Goal: Book appointment/travel/reservation

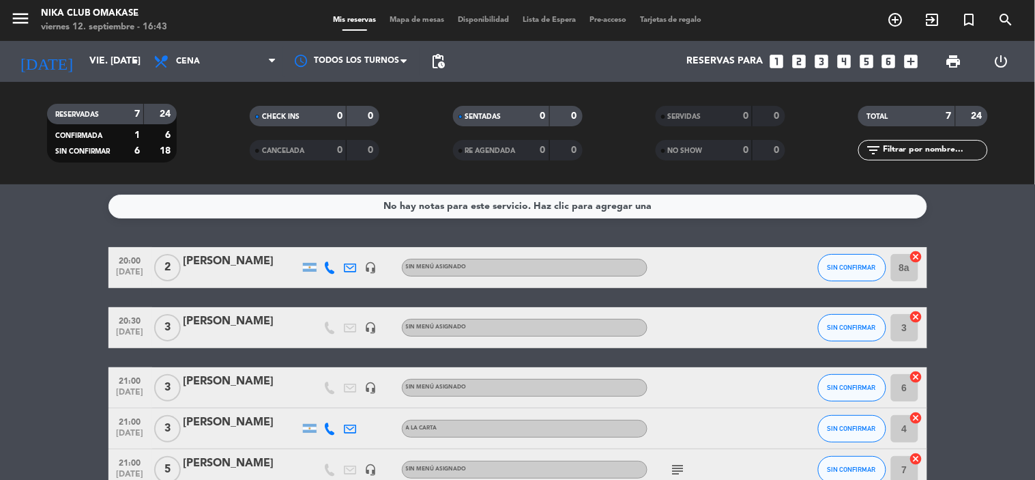
click at [864, 57] on icon "looks_5" at bounding box center [867, 62] width 18 height 18
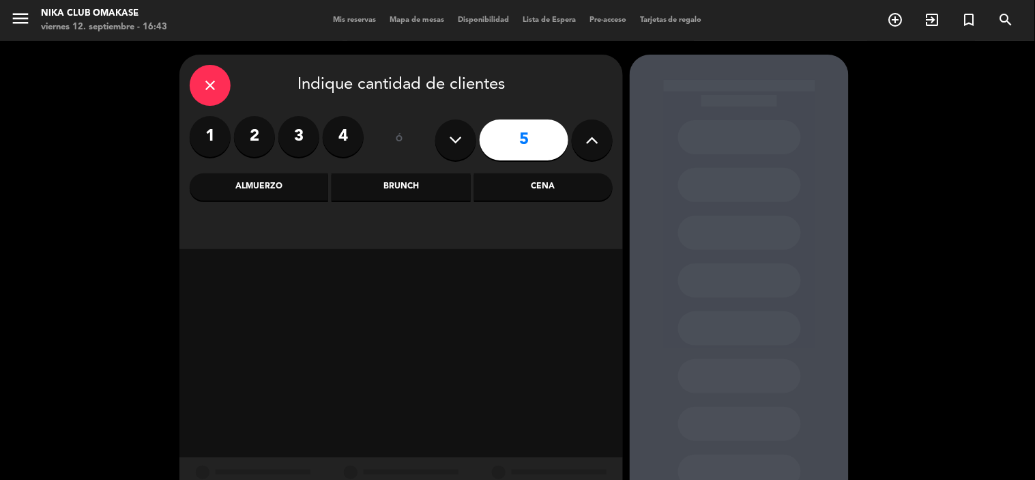
click at [578, 182] on div "Cena" at bounding box center [543, 186] width 139 height 27
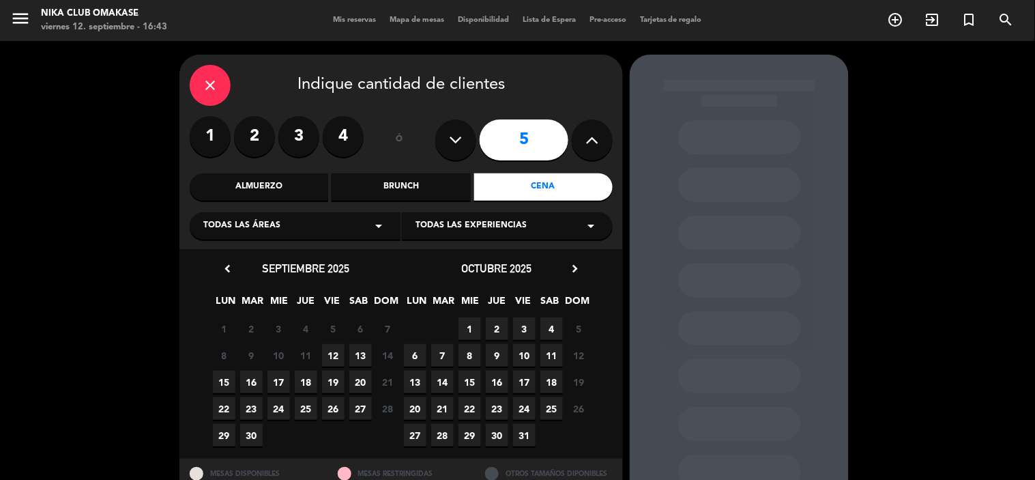
click at [333, 356] on span "12" at bounding box center [333, 355] width 23 height 23
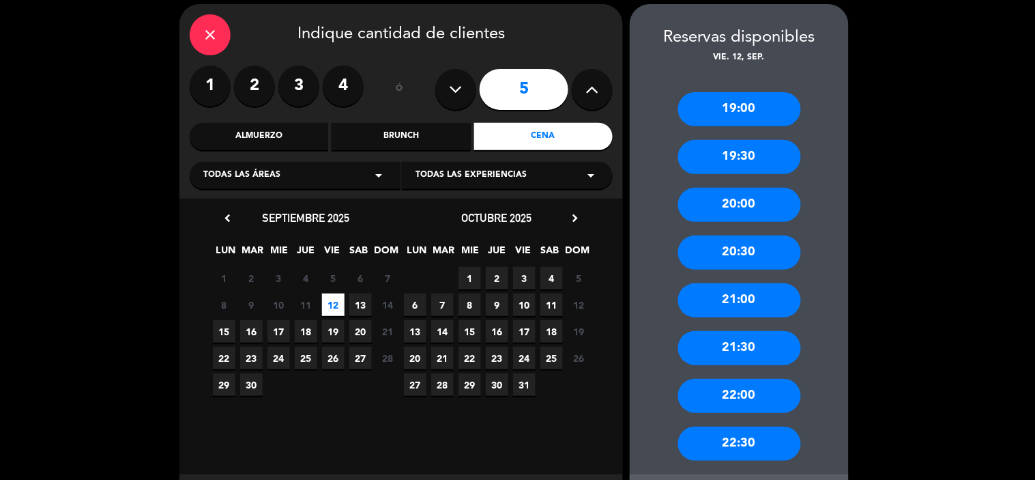
click at [756, 244] on div "20:30" at bounding box center [739, 252] width 123 height 34
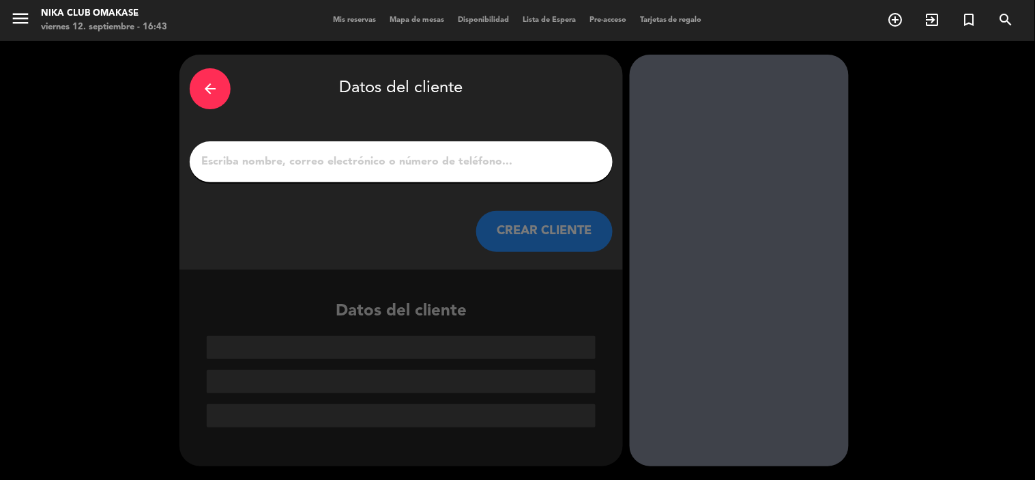
click at [330, 159] on input "1" at bounding box center [401, 161] width 403 height 19
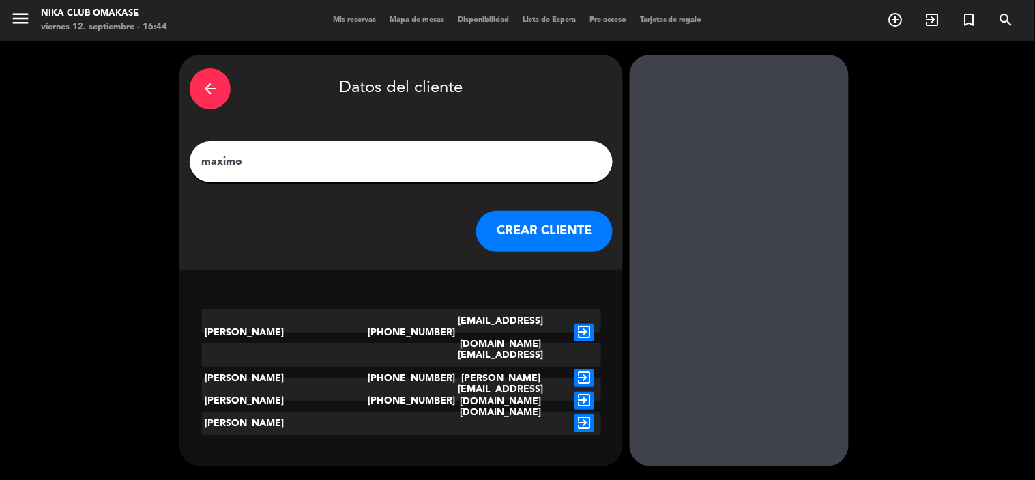
type input "maximo"
click at [534, 240] on button "CREAR CLIENTE" at bounding box center [544, 231] width 136 height 41
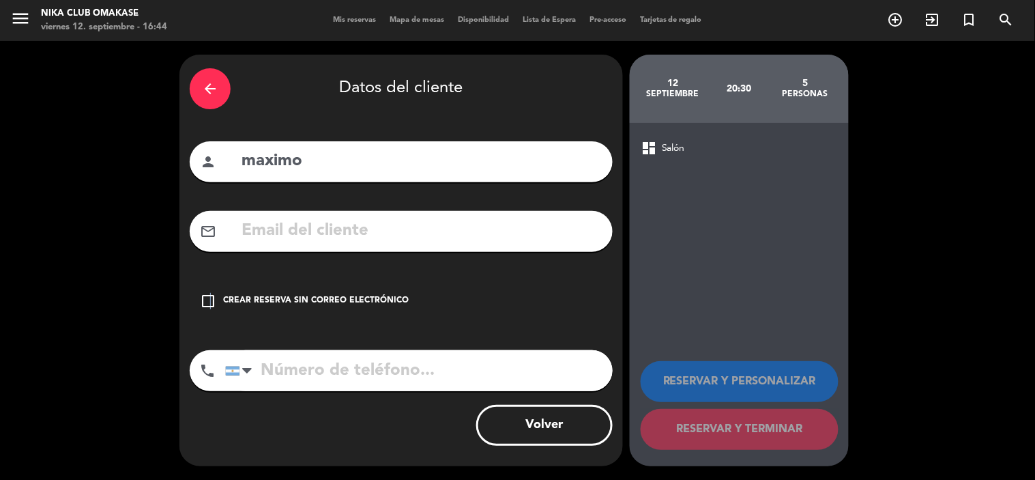
click at [209, 296] on icon "check_box_outline_blank" at bounding box center [208, 301] width 16 height 16
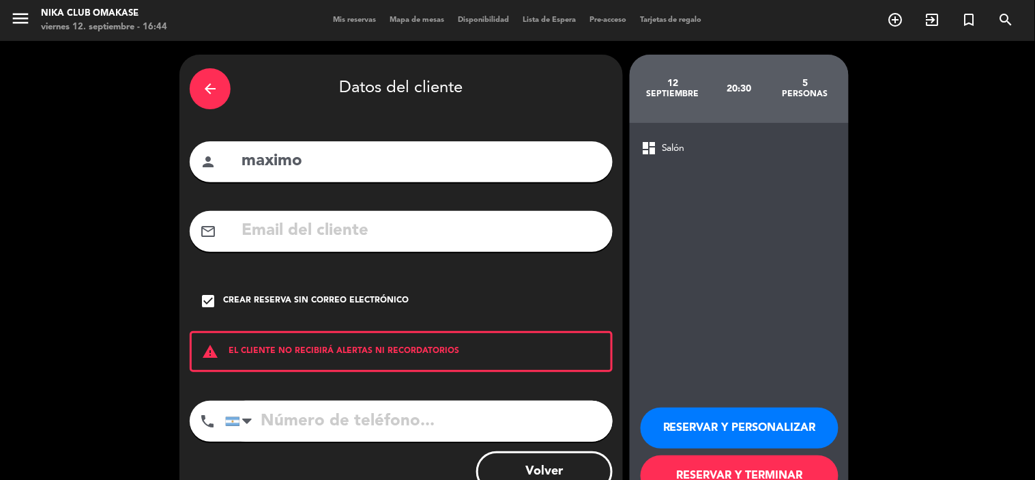
click at [717, 427] on button "RESERVAR Y PERSONALIZAR" at bounding box center [740, 427] width 198 height 41
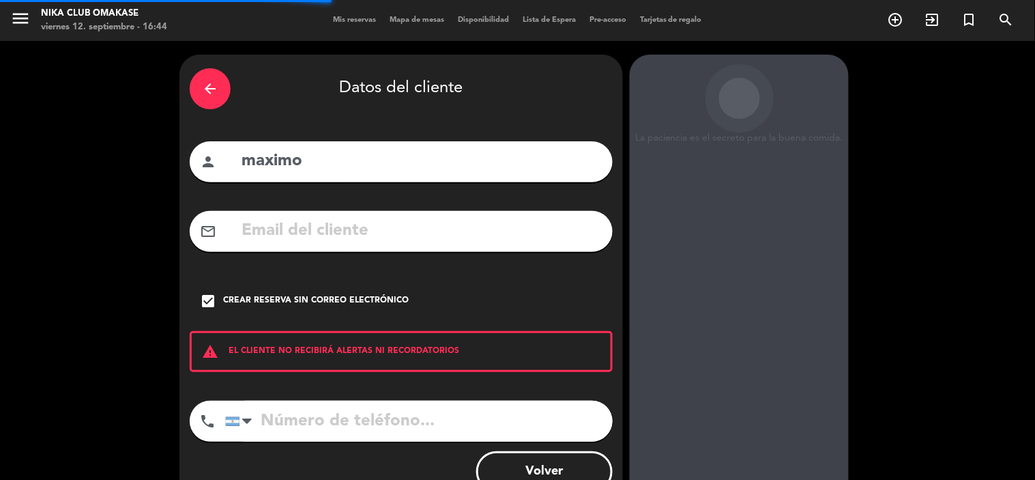
scroll to position [55, 0]
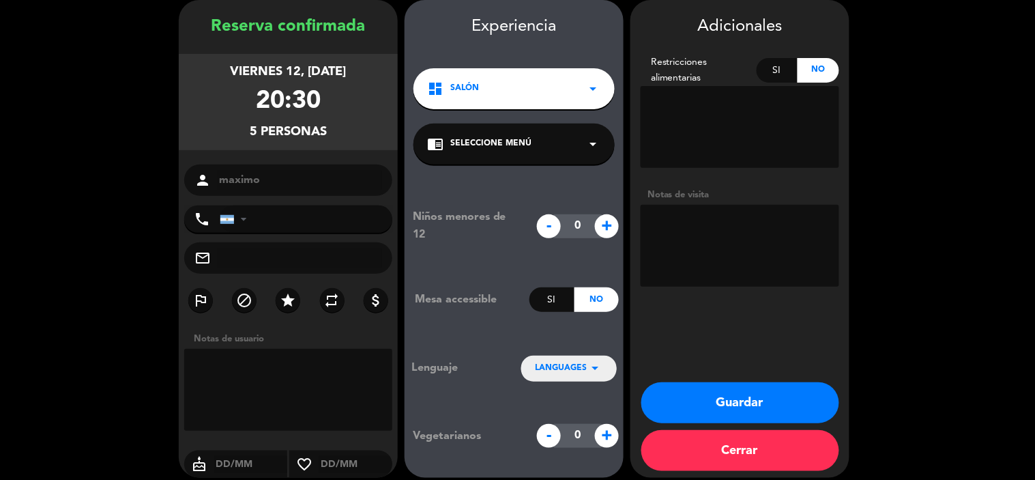
click at [745, 407] on button "Guardar" at bounding box center [740, 402] width 198 height 41
